Goal: Use online tool/utility: Use online tool/utility

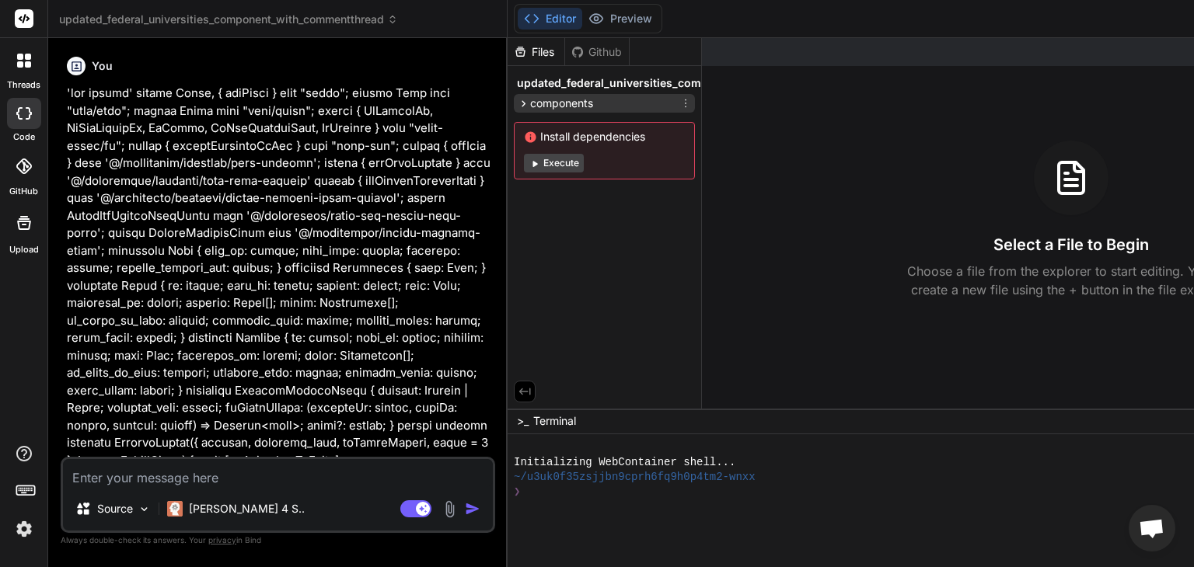
click at [563, 100] on span "components" at bounding box center [561, 104] width 63 height 16
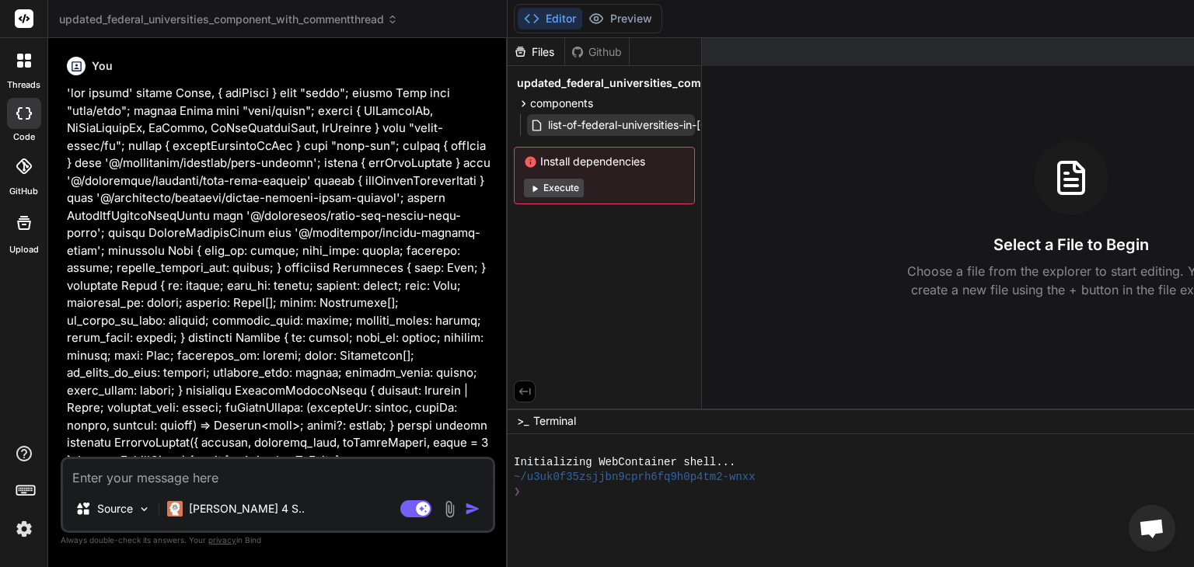
click at [575, 126] on span "list-of-federal-universities-in-[GEOGRAPHIC_DATA]tsx" at bounding box center [685, 125] width 278 height 19
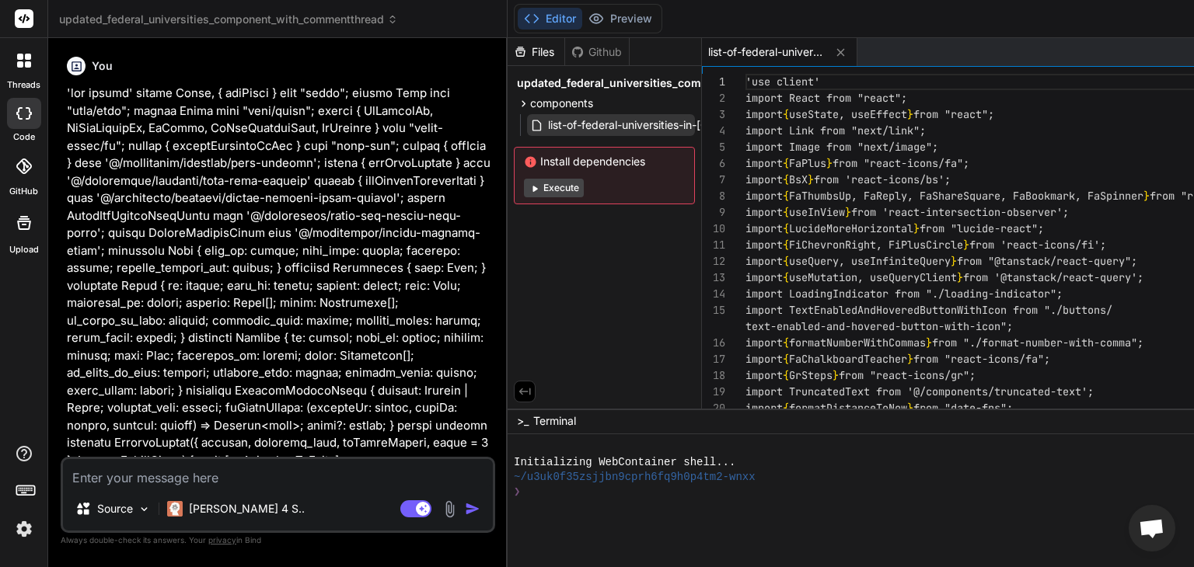
type textarea "x"
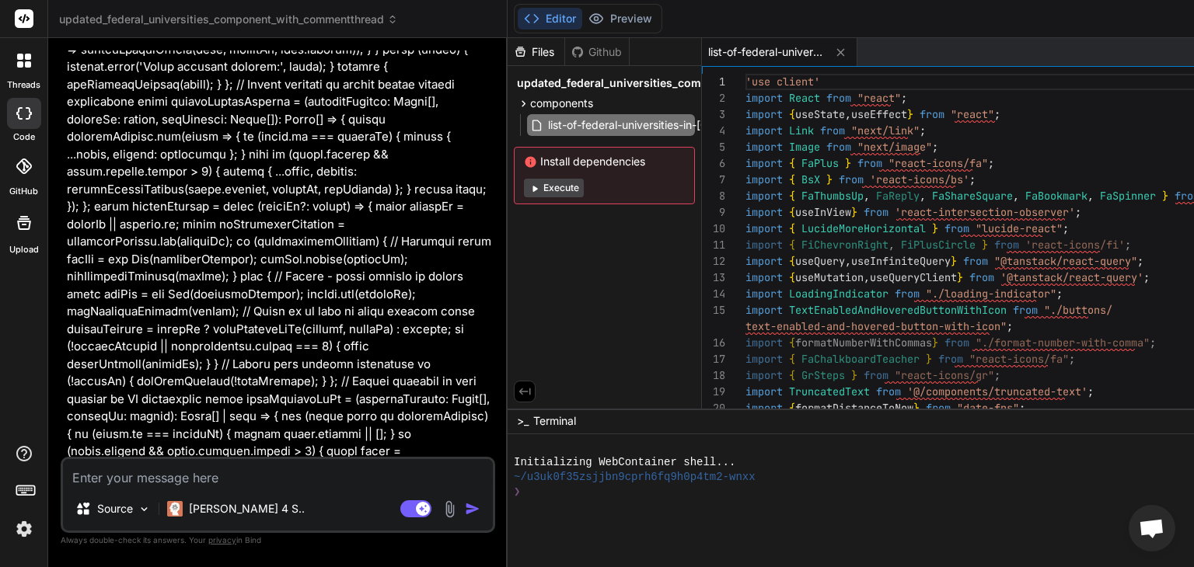
scroll to position [1320, 0]
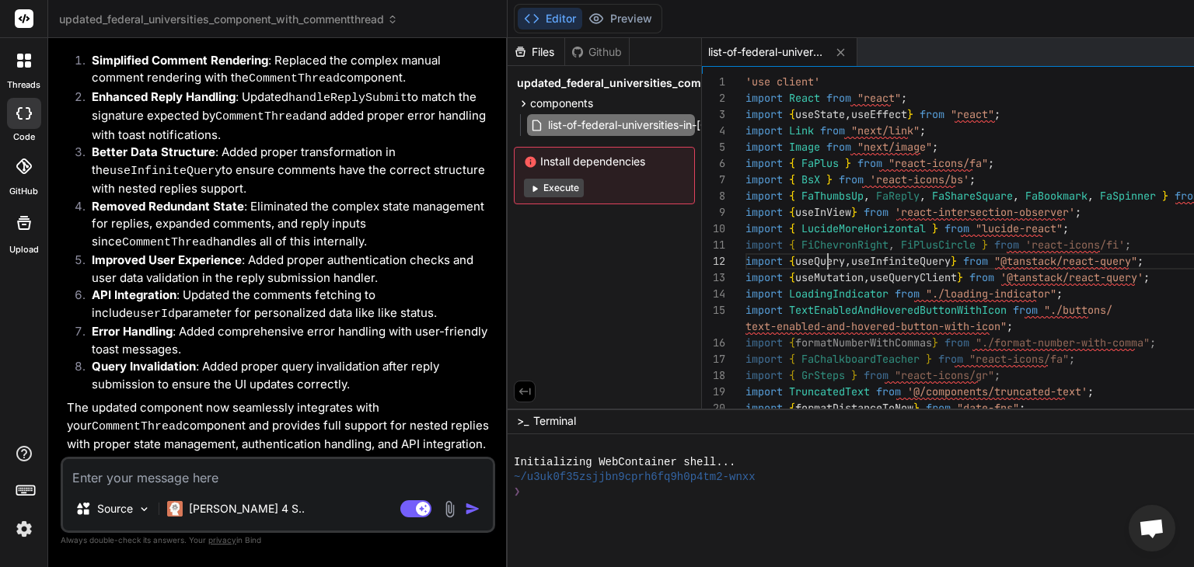
scroll to position [0, 0]
type textarea "'use client' import React from "react"; import { useState, useEffect } from "re…"
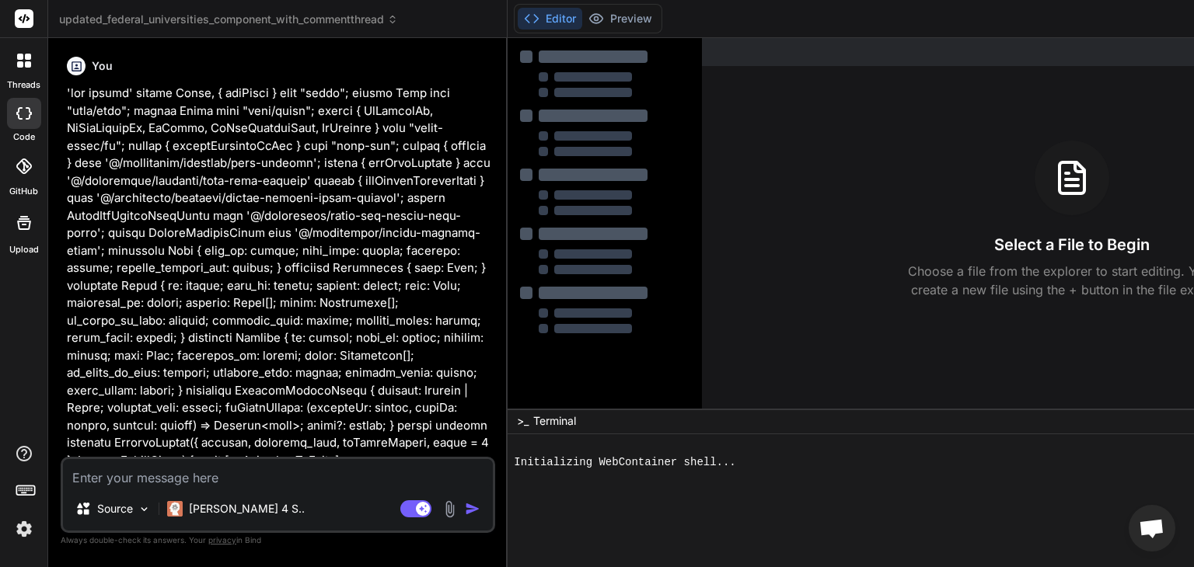
type textarea "x"
